Goal: Task Accomplishment & Management: Complete application form

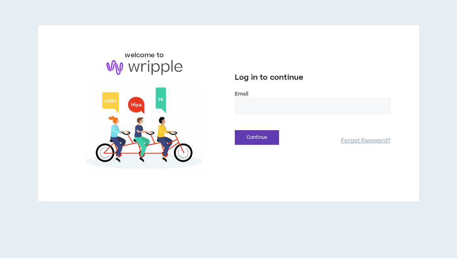
click at [266, 106] on input "email" at bounding box center [313, 105] width 156 height 17
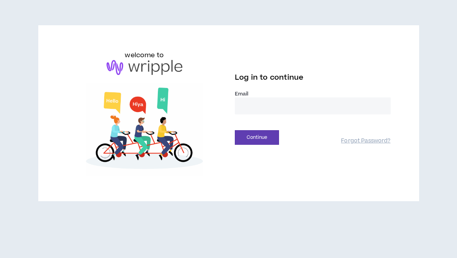
type input "**********"
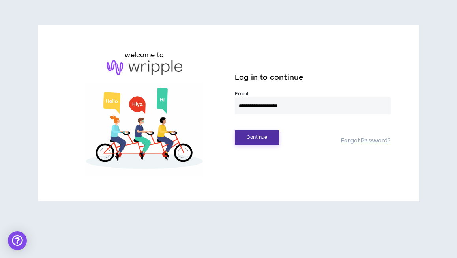
click at [259, 135] on button "Continue" at bounding box center [257, 137] width 44 height 15
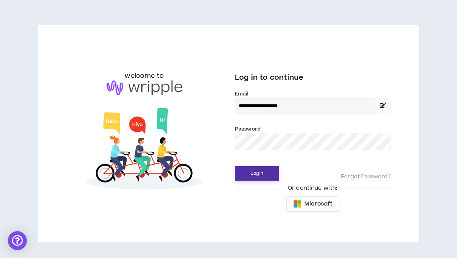
click at [252, 172] on button "Login" at bounding box center [257, 173] width 44 height 15
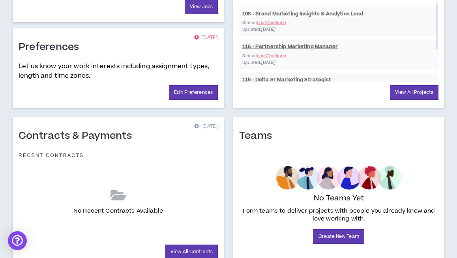
scroll to position [365, 0]
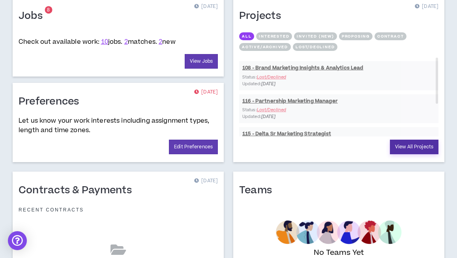
click at [406, 145] on link "View All Projects" at bounding box center [414, 147] width 49 height 15
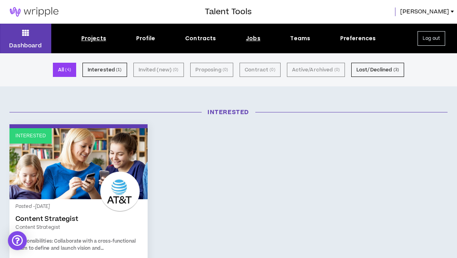
click at [252, 39] on div "Jobs" at bounding box center [253, 38] width 15 height 8
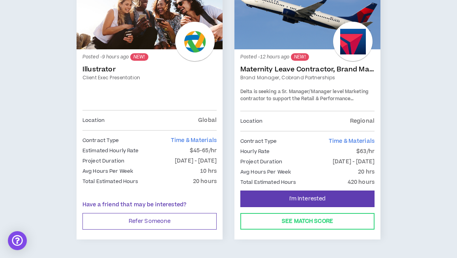
scroll to position [168, 0]
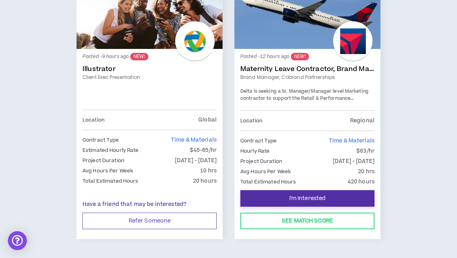
click at [307, 196] on span "I'm Interested" at bounding box center [307, 198] width 37 height 7
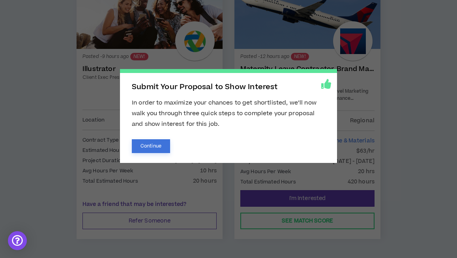
click at [144, 146] on button "Continue" at bounding box center [151, 146] width 38 height 14
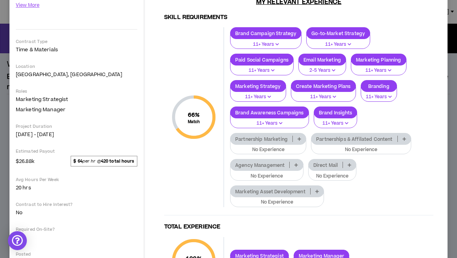
scroll to position [160, 0]
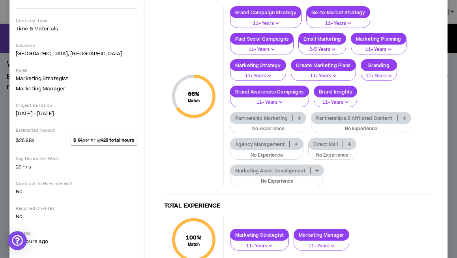
click at [299, 117] on icon at bounding box center [299, 118] width 4 height 4
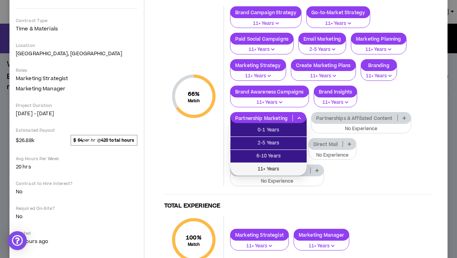
click at [283, 167] on span "11+ Years" at bounding box center [268, 169] width 67 height 9
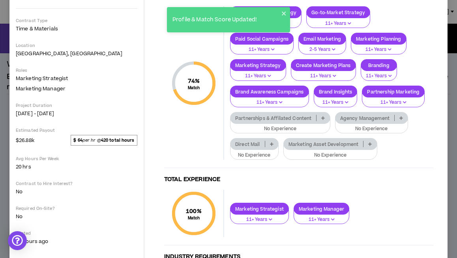
click at [322, 116] on icon at bounding box center [323, 118] width 4 height 4
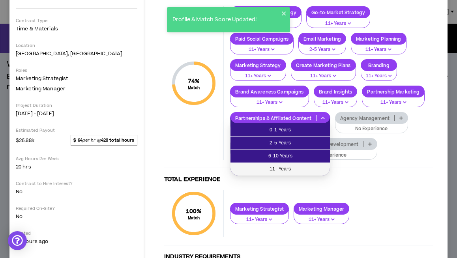
click at [307, 166] on span "11+ Years" at bounding box center [280, 169] width 90 height 9
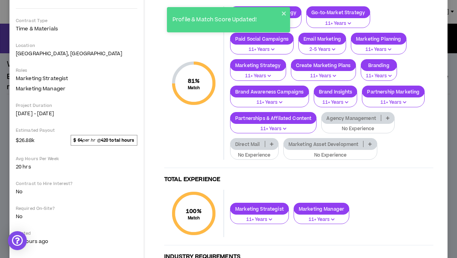
click at [387, 116] on icon at bounding box center [388, 118] width 4 height 4
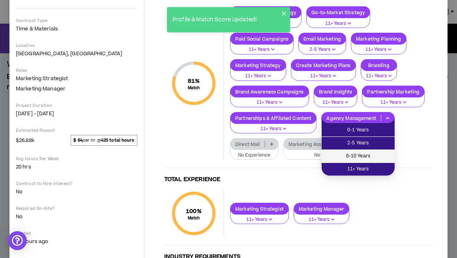
click at [373, 158] on span "6-10 Years" at bounding box center [358, 156] width 64 height 9
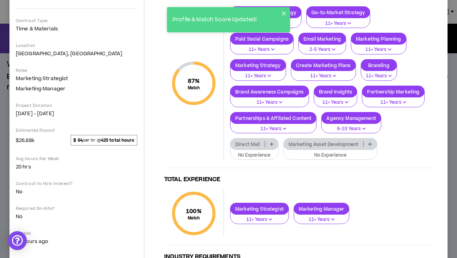
click at [371, 144] on icon at bounding box center [370, 144] width 4 height 4
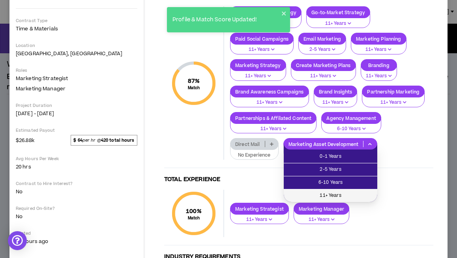
click at [337, 197] on span "11+ Years" at bounding box center [330, 195] width 84 height 9
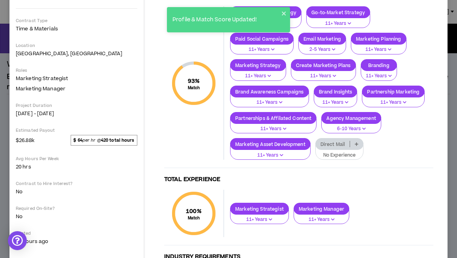
click at [355, 144] on icon at bounding box center [357, 144] width 4 height 4
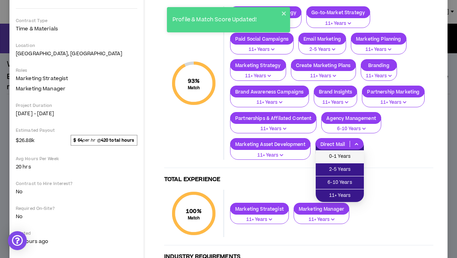
click at [352, 154] on span "0-1 Years" at bounding box center [339, 156] width 39 height 9
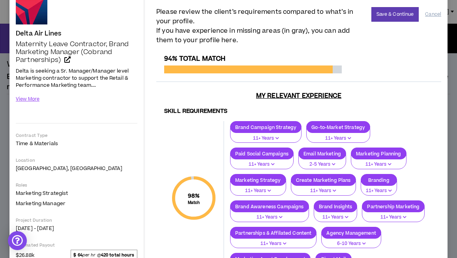
scroll to position [0, 0]
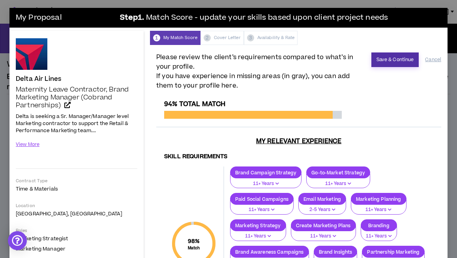
click at [387, 56] on button "Save & Continue" at bounding box center [395, 59] width 48 height 15
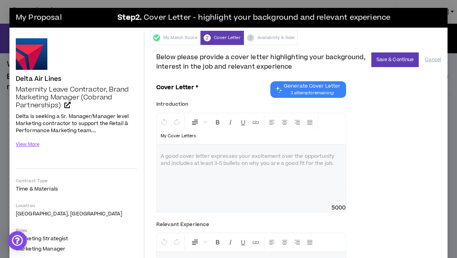
click at [204, 188] on div at bounding box center [251, 174] width 189 height 59
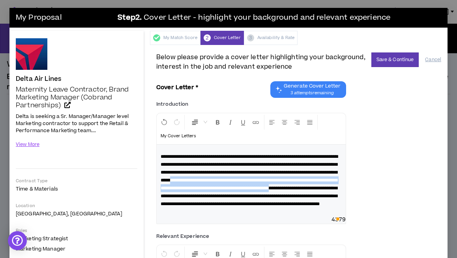
drag, startPoint x: 333, startPoint y: 180, endPoint x: 333, endPoint y: 197, distance: 17.8
click at [333, 198] on span "**********" at bounding box center [249, 180] width 177 height 52
click at [333, 197] on span "**********" at bounding box center [249, 180] width 177 height 52
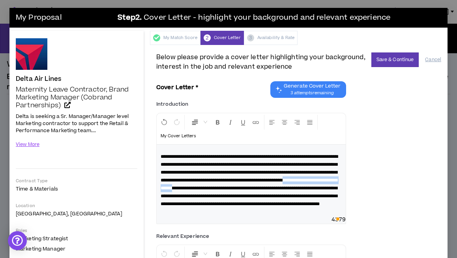
drag, startPoint x: 296, startPoint y: 189, endPoint x: 202, endPoint y: 193, distance: 93.6
click at [203, 194] on span "**********" at bounding box center [249, 180] width 177 height 52
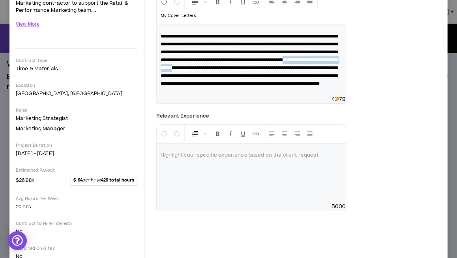
scroll to position [117, 0]
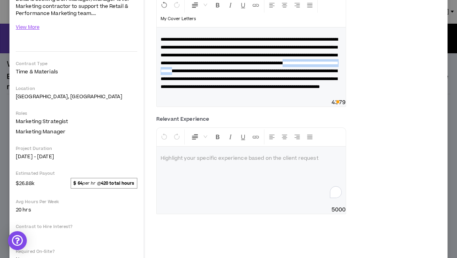
click at [178, 197] on div "To enrich screen reader interactions, please activate Accessibility in Grammarl…" at bounding box center [251, 176] width 189 height 59
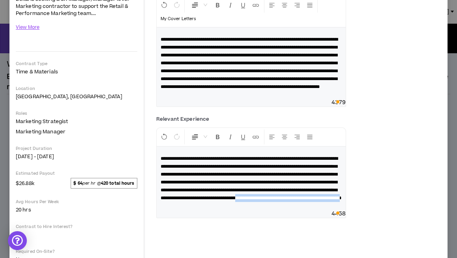
drag, startPoint x: 182, startPoint y: 230, endPoint x: 317, endPoint y: 230, distance: 134.9
click at [317, 200] on span "**********" at bounding box center [251, 178] width 181 height 44
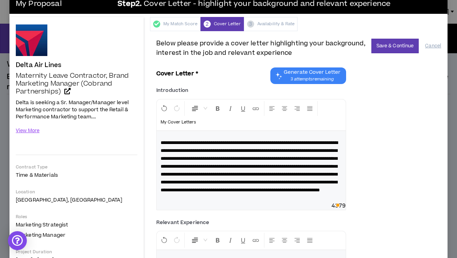
scroll to position [0, 0]
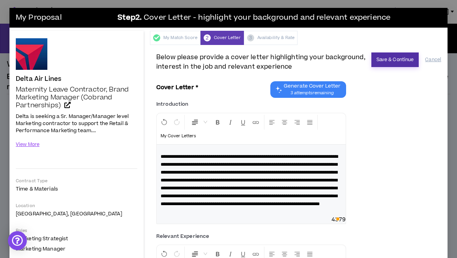
click at [392, 58] on button "Save & Continue" at bounding box center [395, 59] width 48 height 15
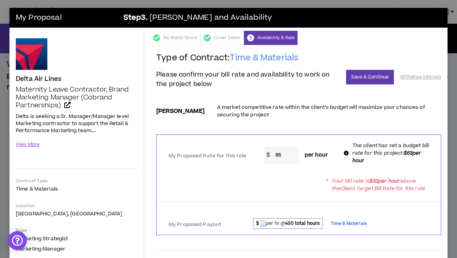
drag, startPoint x: 265, startPoint y: 223, endPoint x: 260, endPoint y: 223, distance: 5.1
click at [260, 223] on span "$ 95 per hr @ 400 total hours" at bounding box center [288, 223] width 70 height 10
click at [262, 239] on form "**********" at bounding box center [298, 243] width 285 height 288
drag, startPoint x: 279, startPoint y: 155, endPoint x: 273, endPoint y: 153, distance: 6.6
click at [274, 155] on input "95" at bounding box center [284, 155] width 27 height 17
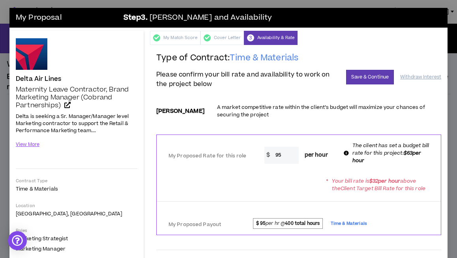
type input "6"
type input "75"
click at [281, 182] on div "* Your bill rate is $ 32 per hour above the Client Target Bill Rate for this ro…" at bounding box center [299, 185] width 284 height 22
click at [363, 75] on button "Save & Continue" at bounding box center [370, 77] width 48 height 15
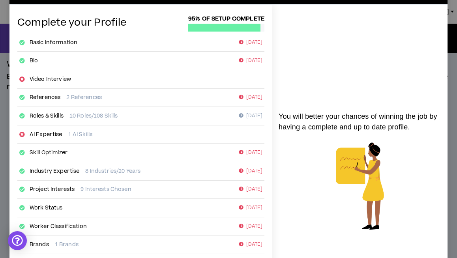
scroll to position [157, 0]
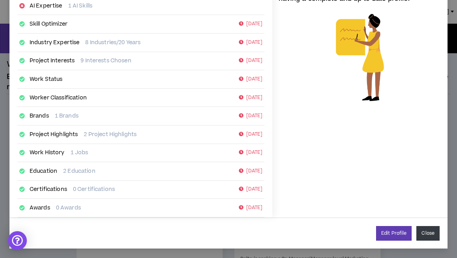
click at [428, 233] on button "Close" at bounding box center [427, 233] width 23 height 15
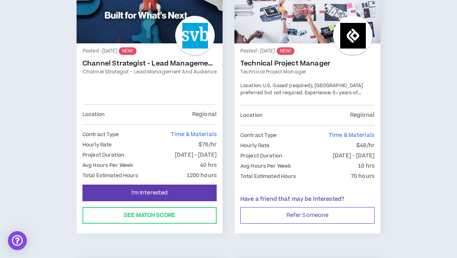
scroll to position [464, 0]
